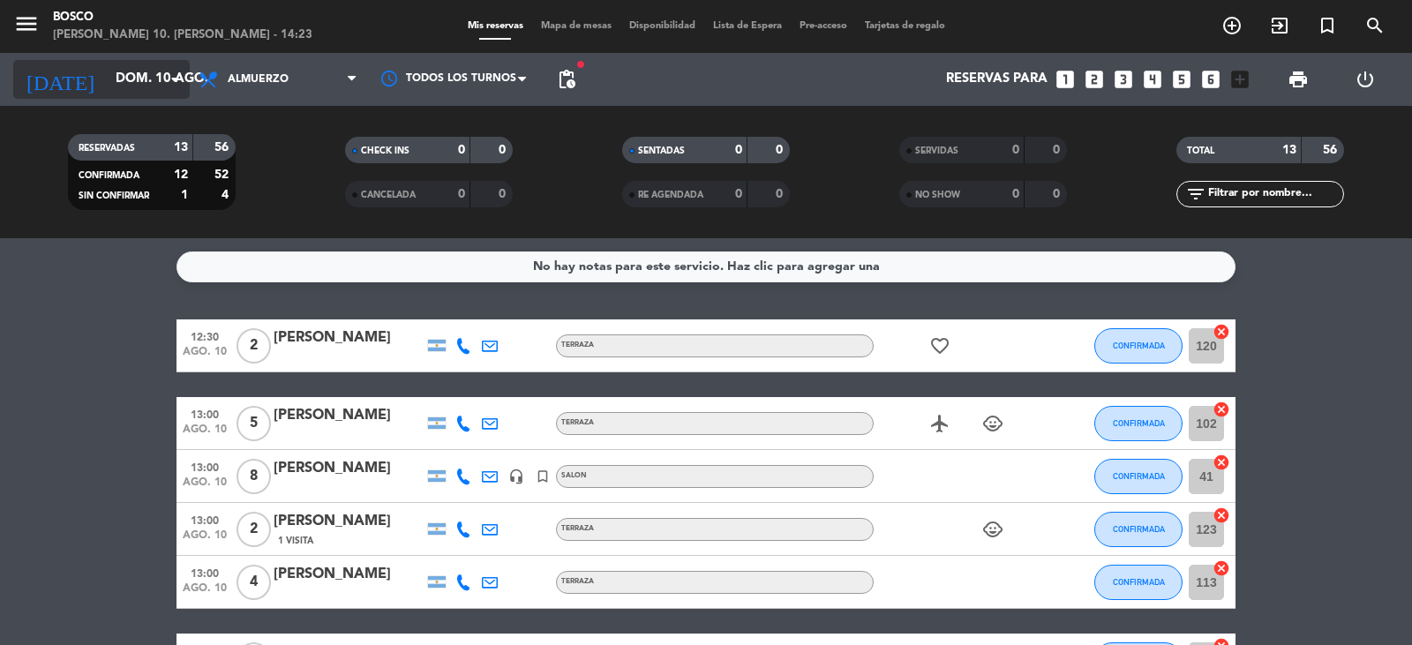
click at [180, 69] on icon "arrow_drop_down" at bounding box center [174, 79] width 21 height 21
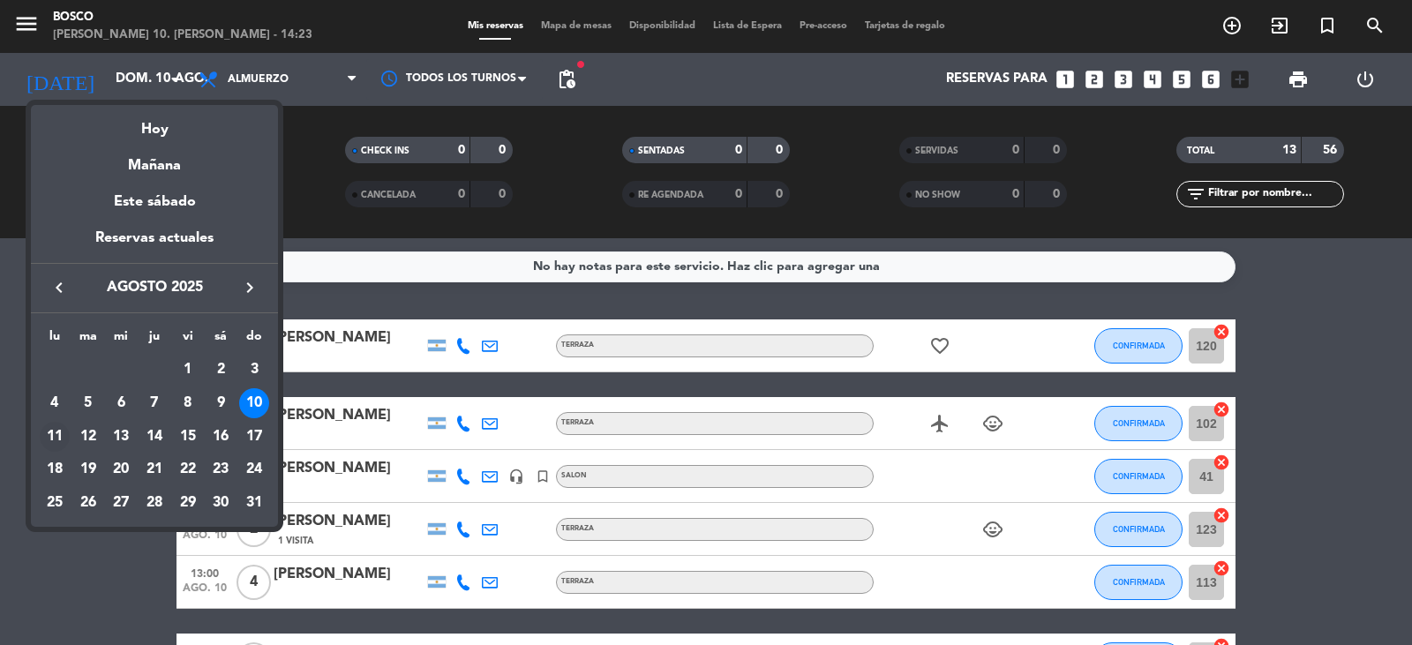
click at [54, 440] on div "11" at bounding box center [55, 437] width 30 height 30
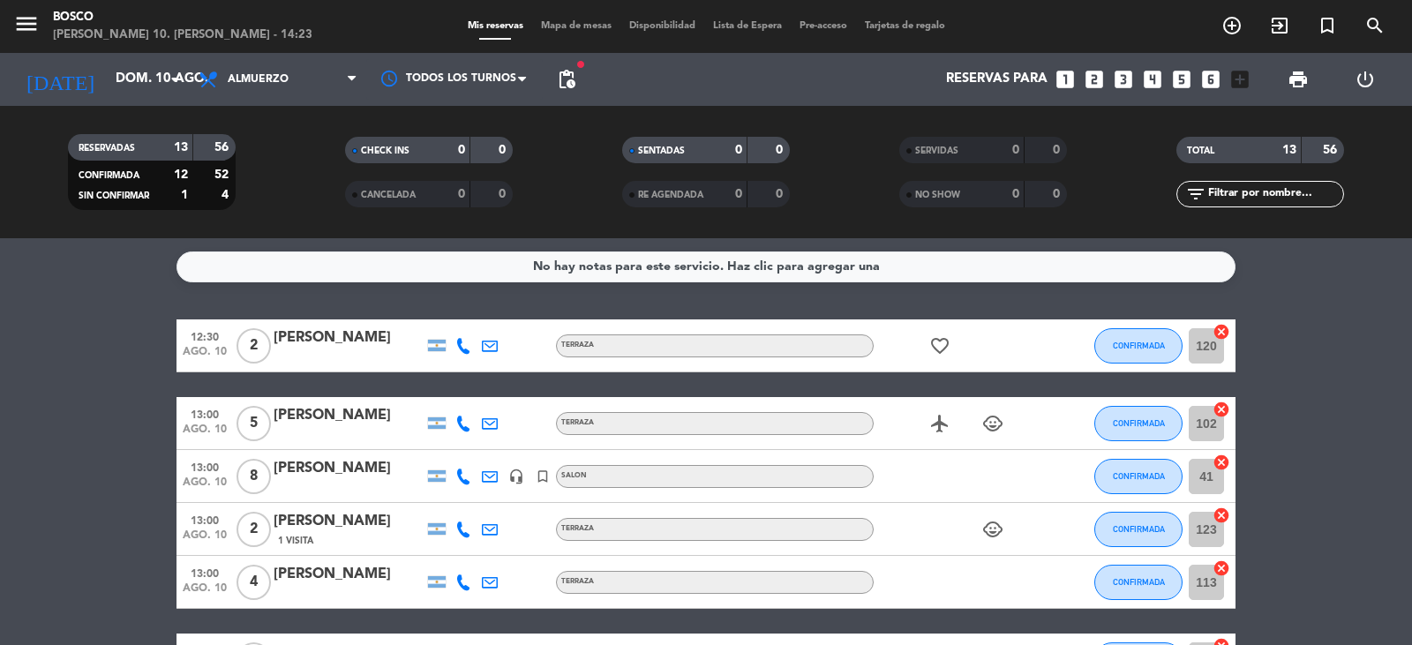
type input "lun. 11 ago."
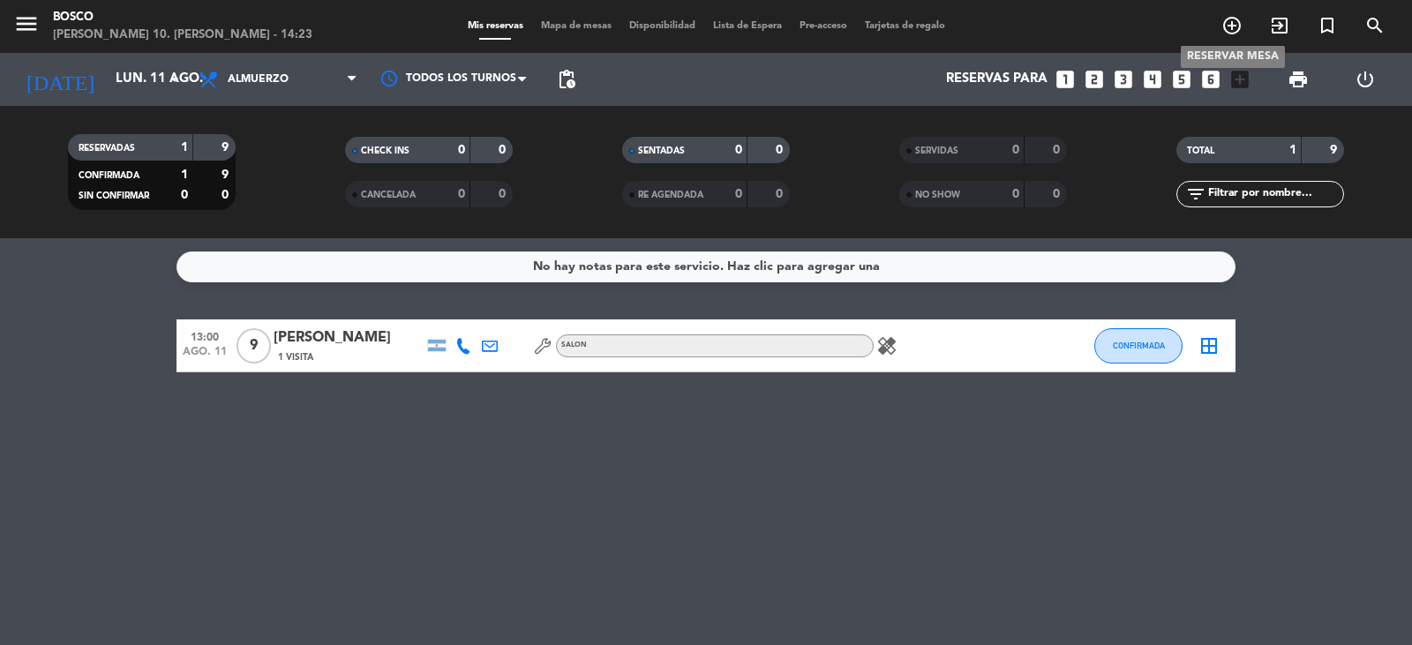
click at [1228, 19] on icon "add_circle_outline" at bounding box center [1232, 25] width 21 height 21
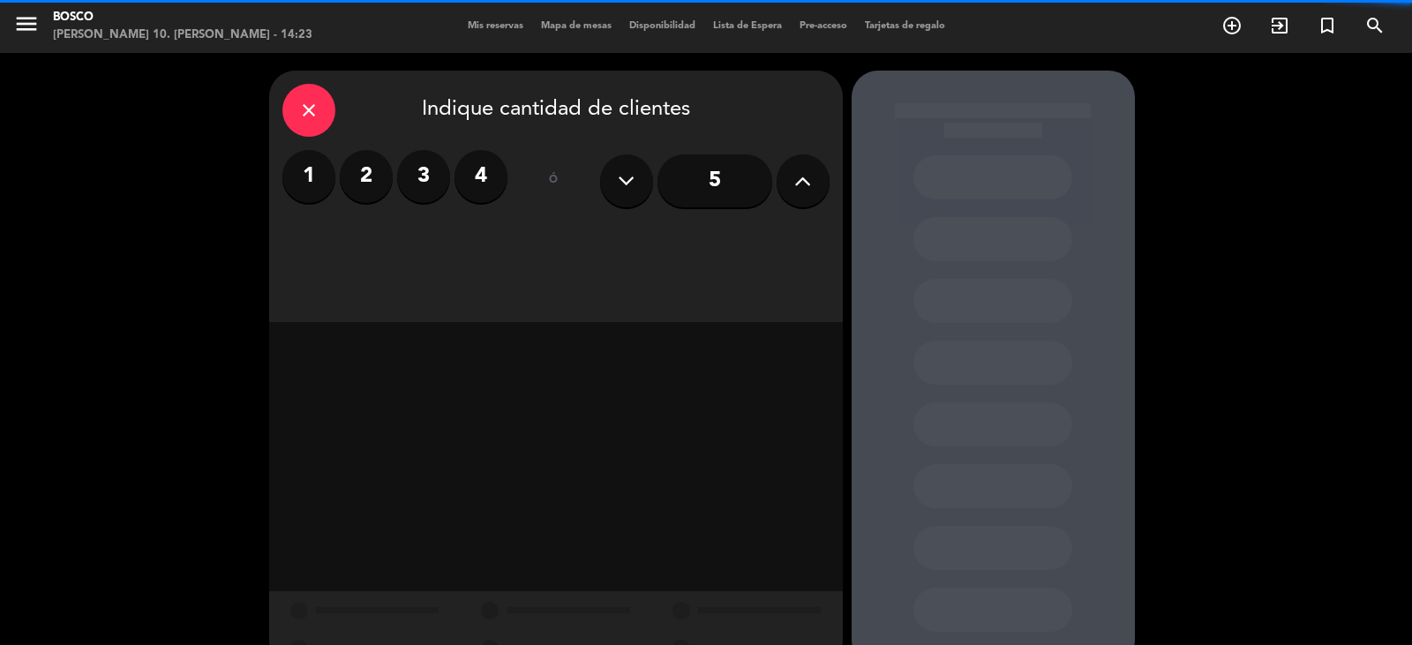
click at [378, 174] on label "2" at bounding box center [366, 176] width 53 height 53
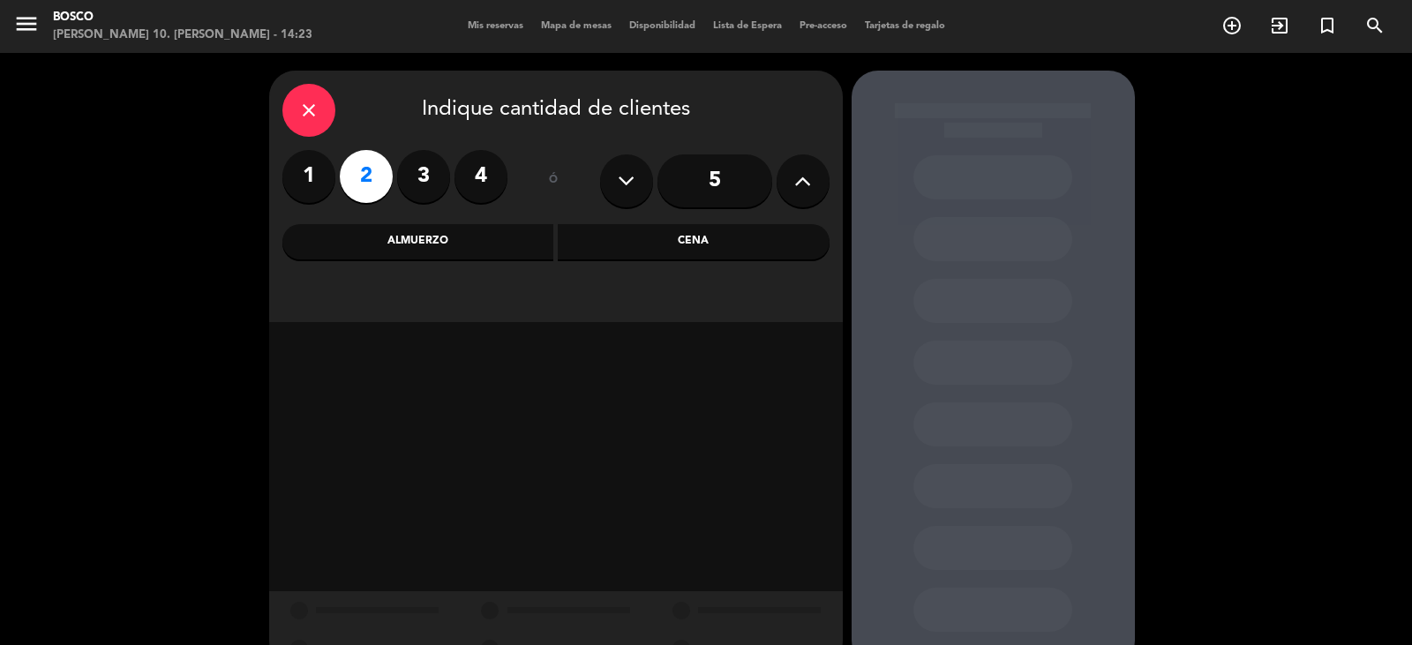
click at [529, 238] on div "Almuerzo" at bounding box center [418, 241] width 272 height 35
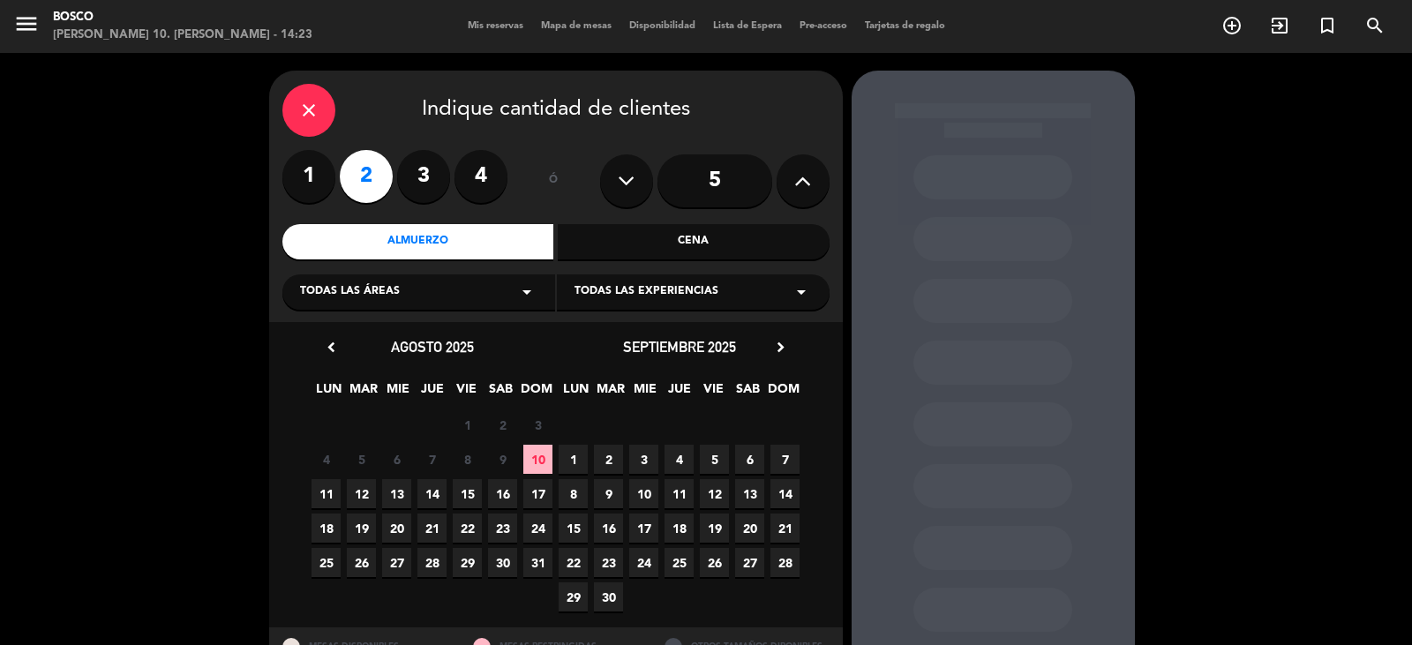
click at [325, 497] on span "11" at bounding box center [326, 493] width 29 height 29
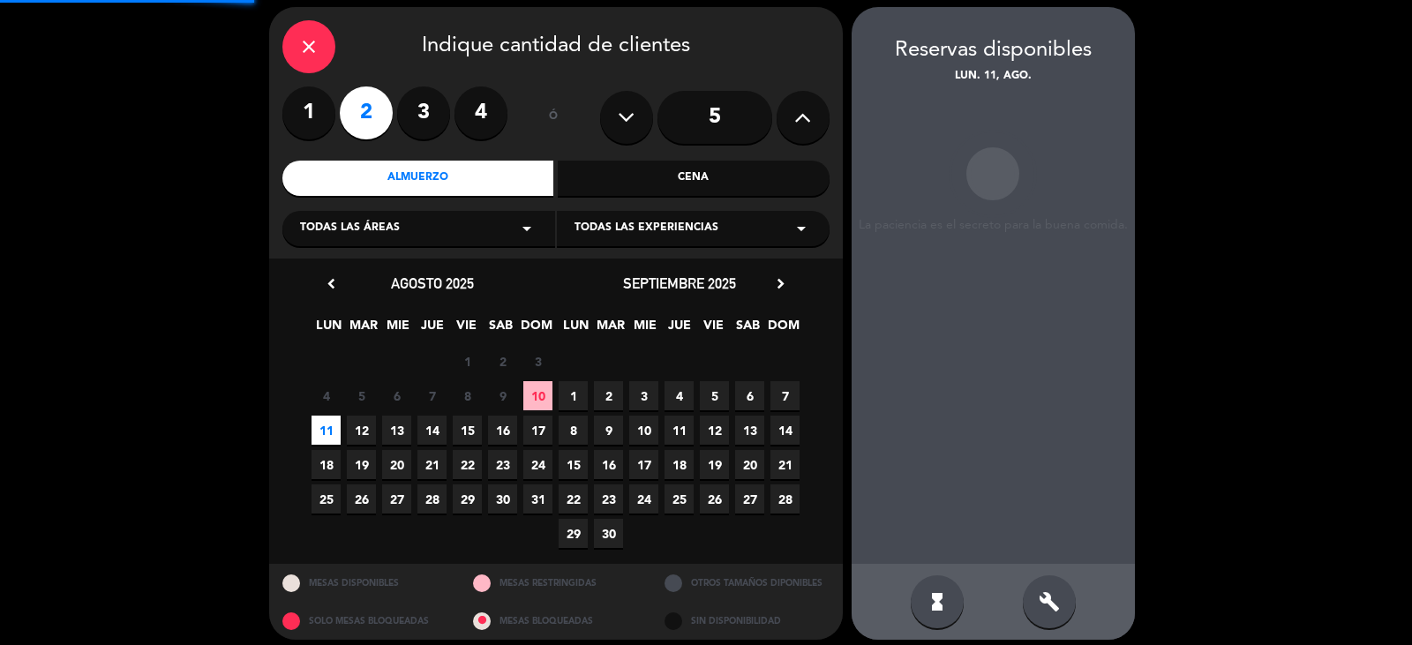
scroll to position [71, 0]
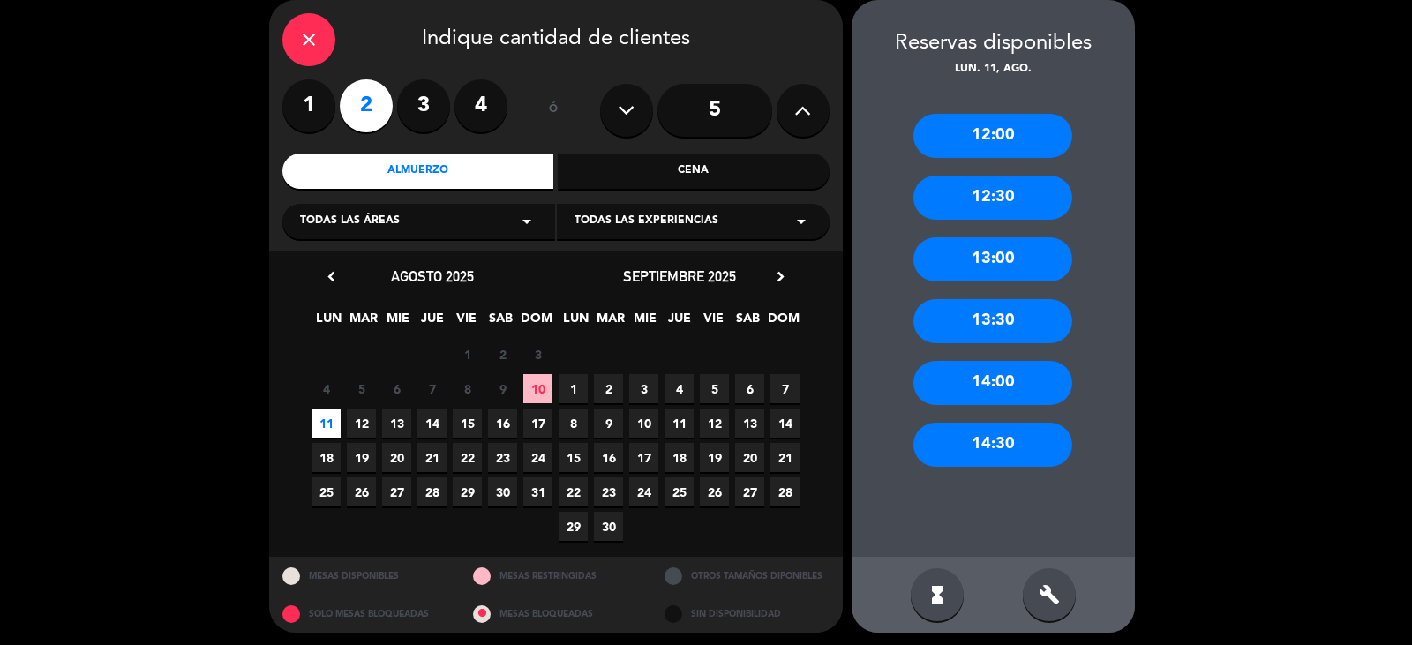
click at [989, 312] on div "13:30" at bounding box center [993, 321] width 159 height 44
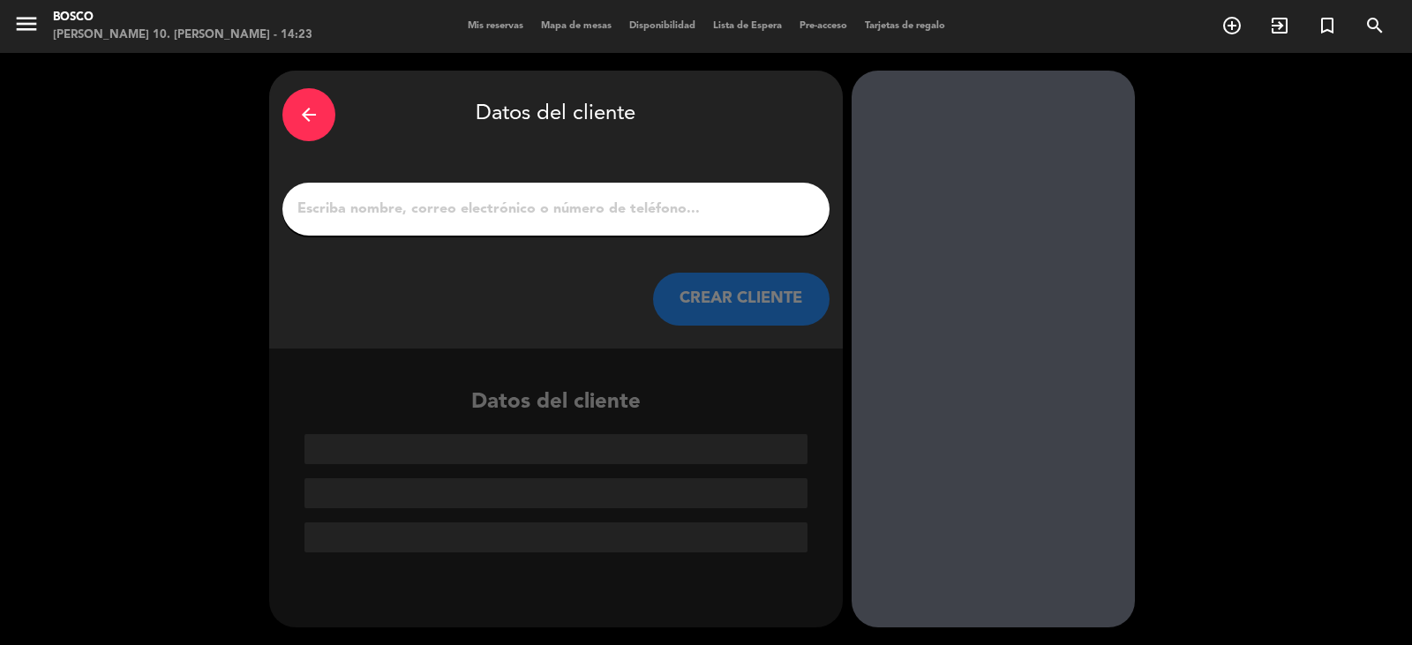
click at [427, 201] on input "1" at bounding box center [556, 209] width 521 height 25
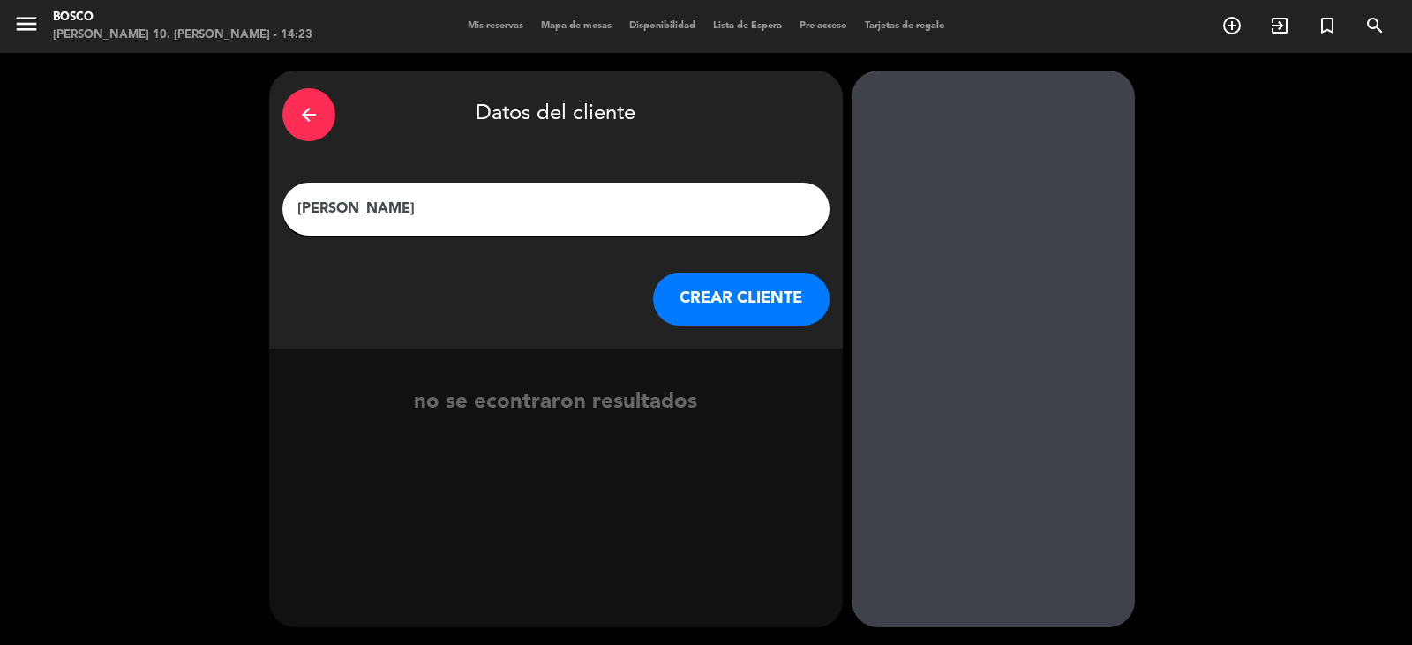
type input "[PERSON_NAME]"
click at [718, 302] on button "CREAR CLIENTE" at bounding box center [741, 299] width 177 height 53
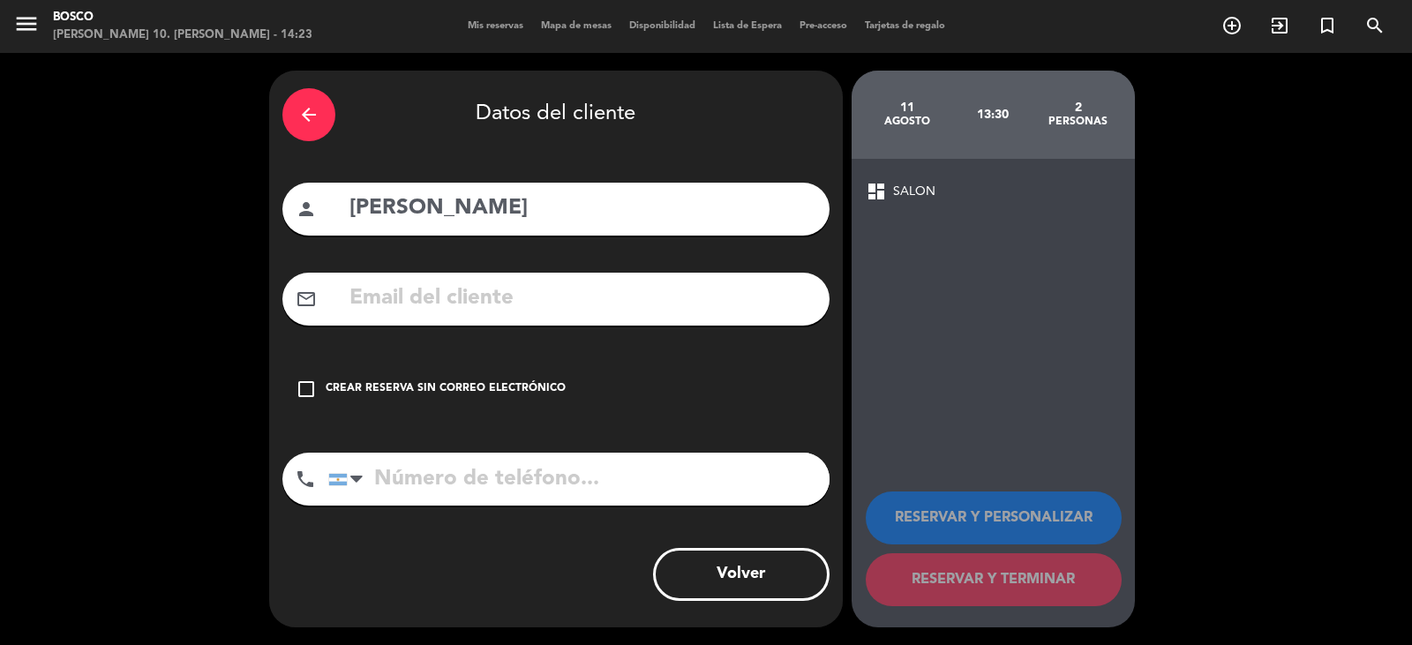
click at [312, 387] on icon "check_box_outline_blank" at bounding box center [306, 389] width 21 height 21
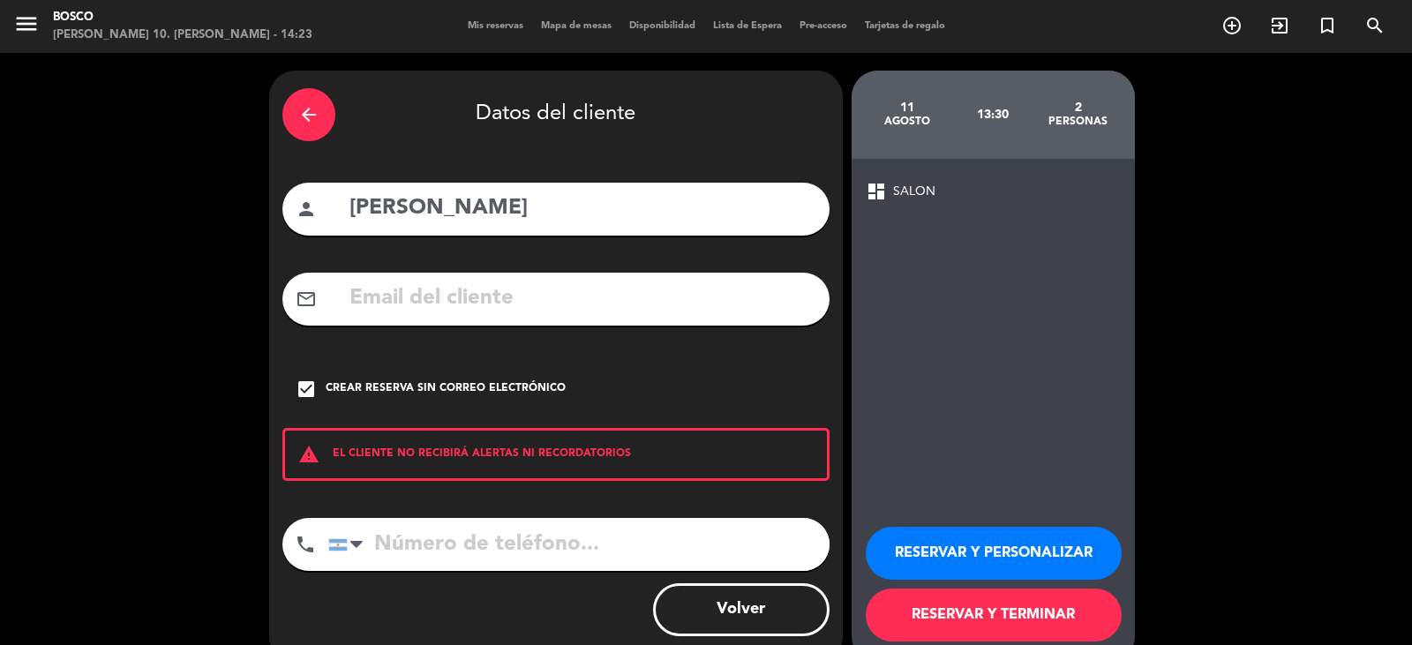
click at [988, 612] on button "RESERVAR Y TERMINAR" at bounding box center [994, 615] width 256 height 53
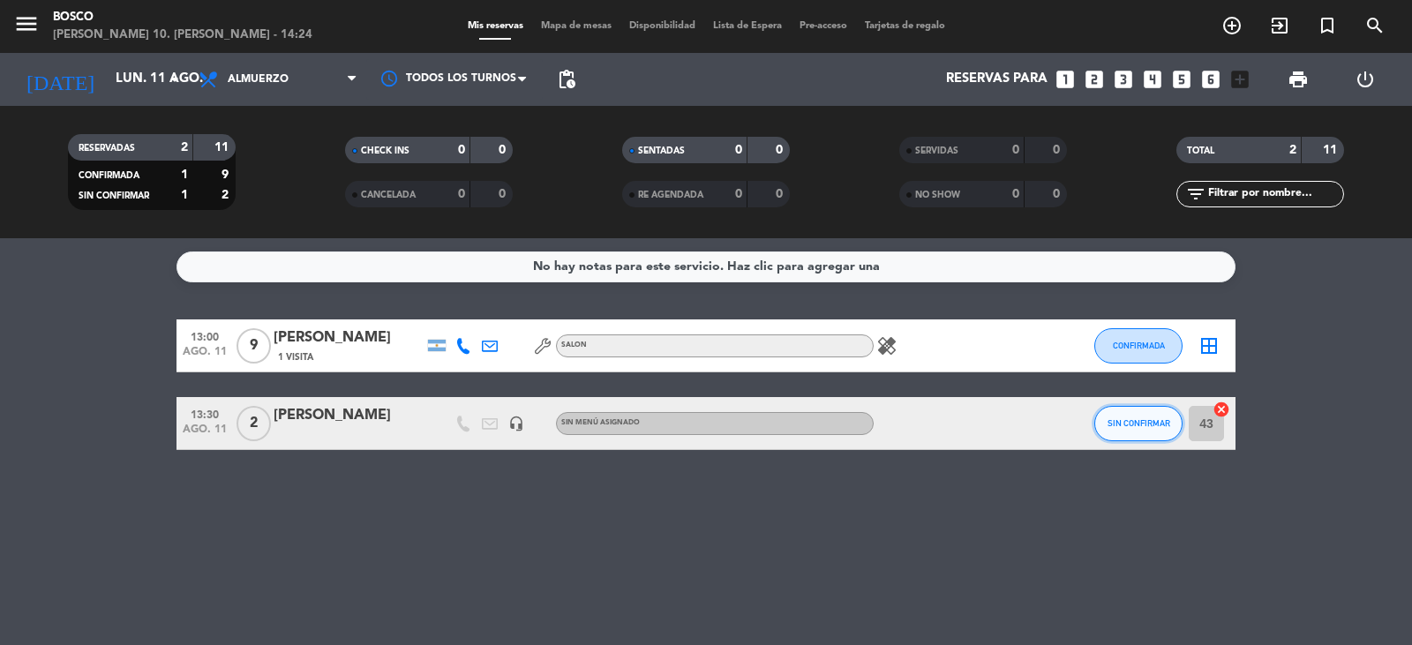
click at [1115, 414] on button "SIN CONFIRMAR" at bounding box center [1139, 423] width 88 height 35
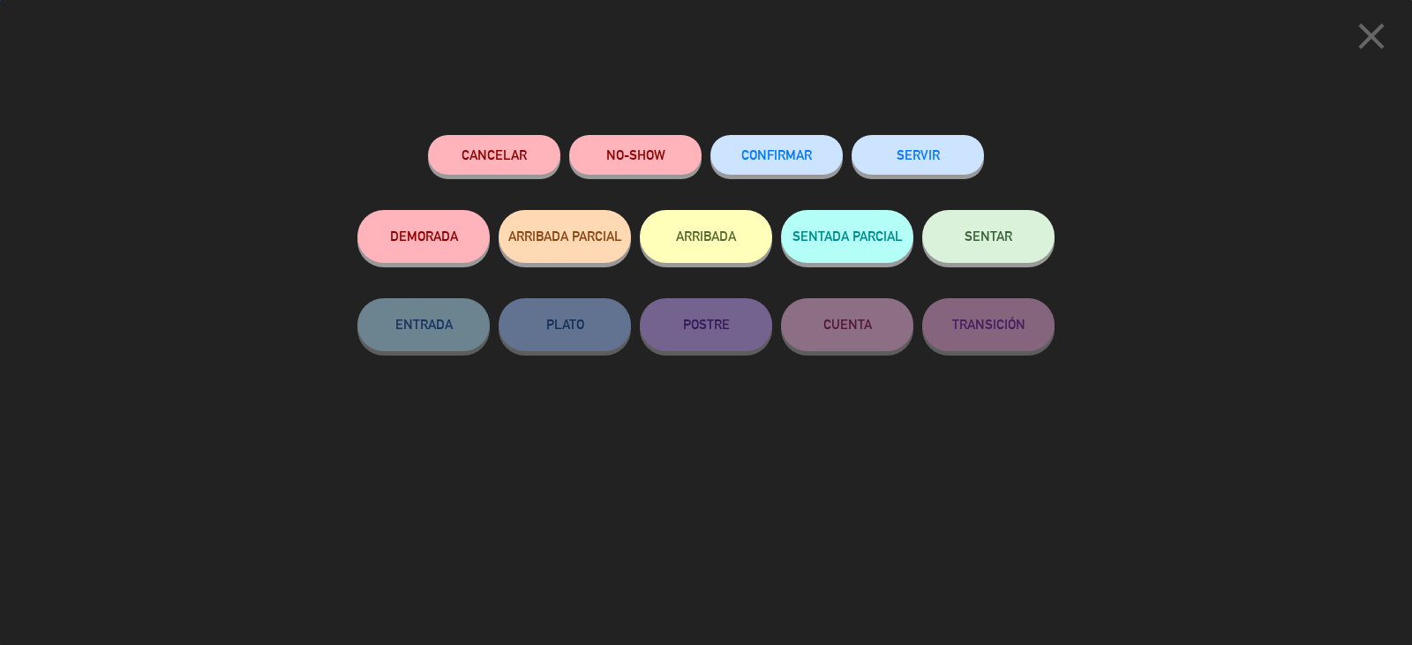
click at [811, 161] on span "CONFIRMAR" at bounding box center [776, 154] width 71 height 15
